Goal: Task Accomplishment & Management: Use online tool/utility

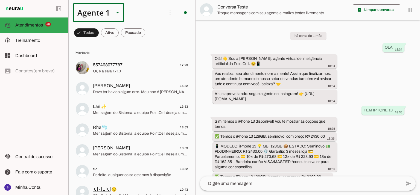
click at [92, 6] on div "Agente 1" at bounding box center [91, 12] width 37 height 19
click at [0, 0] on slot "Agente 2" at bounding box center [0, 0] width 0 height 0
type md-outlined-select "RuOCWl5a1vBOMK8Vzn98"
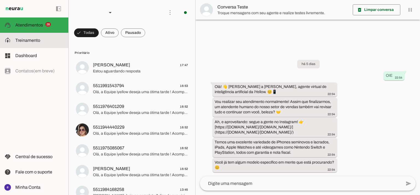
click at [48, 42] on slot at bounding box center [39, 40] width 49 height 7
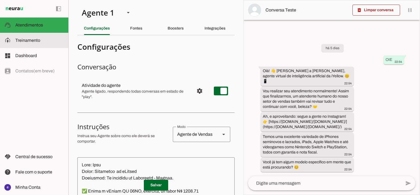
scroll to position [4238, 0]
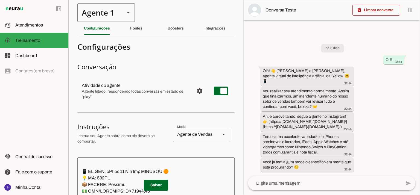
click at [97, 18] on div "Agente 1" at bounding box center [98, 12] width 43 height 19
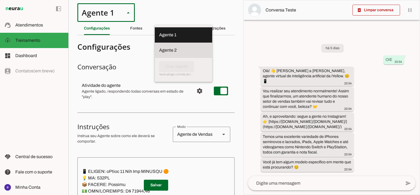
click at [159, 47] on slot at bounding box center [183, 50] width 49 height 7
type md-outlined-select "RuOCWl5a1vBOMK8Vzn98"
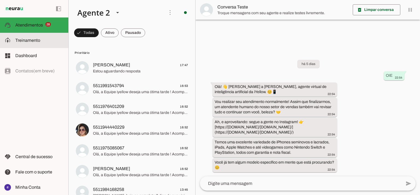
click at [43, 45] on md-item "model_training Treinamento Treinamento" at bounding box center [34, 40] width 68 height 15
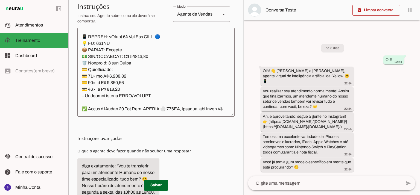
scroll to position [89, 0]
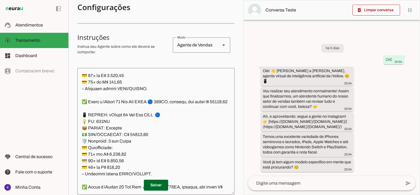
click at [178, 104] on textarea at bounding box center [155, 131] width 157 height 118
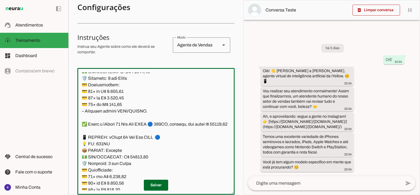
scroll to position [4254, 0]
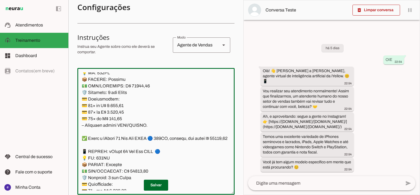
drag, startPoint x: 81, startPoint y: 119, endPoint x: 156, endPoint y: 156, distance: 83.5
click at [156, 157] on textarea at bounding box center [155, 131] width 157 height 118
click at [160, 153] on textarea at bounding box center [155, 131] width 157 height 118
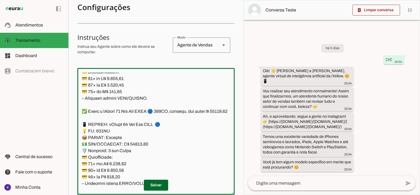
scroll to position [4291, 0]
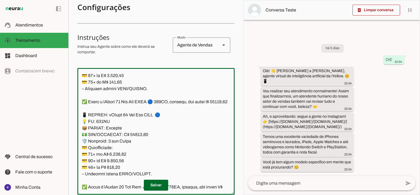
click at [155, 136] on textarea at bounding box center [155, 131] width 157 height 118
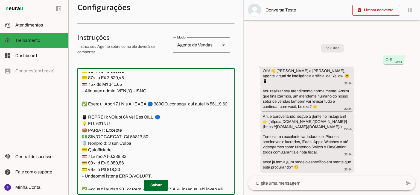
drag, startPoint x: 152, startPoint y: 140, endPoint x: 79, endPoint y: 83, distance: 92.8
click at [79, 83] on textarea at bounding box center [155, 131] width 157 height 118
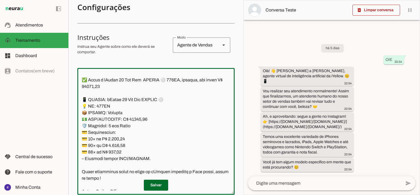
scroll to position [4435, 0]
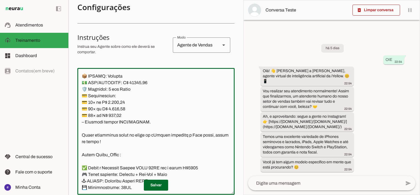
click at [163, 130] on textarea at bounding box center [155, 131] width 157 height 118
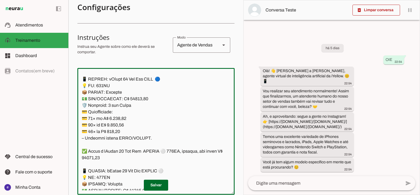
scroll to position [4362, 0]
